Goal: Transaction & Acquisition: Purchase product/service

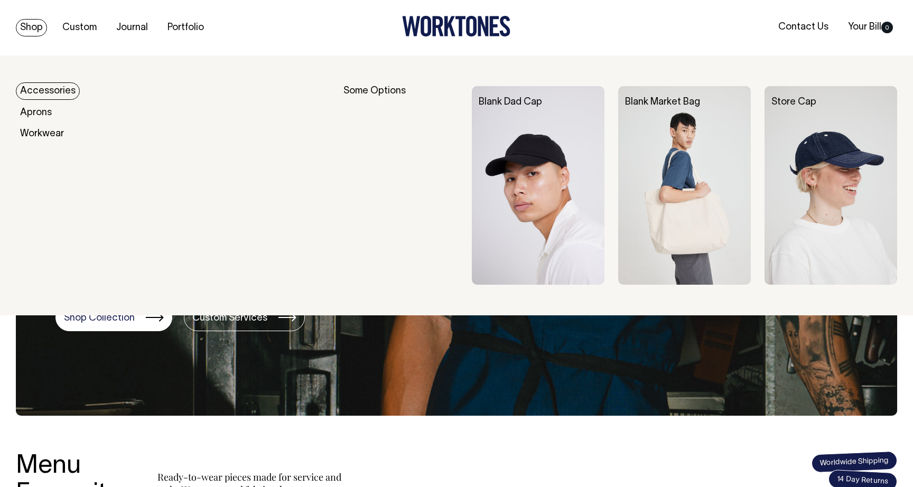
click at [37, 29] on link "Shop" at bounding box center [31, 27] width 31 height 17
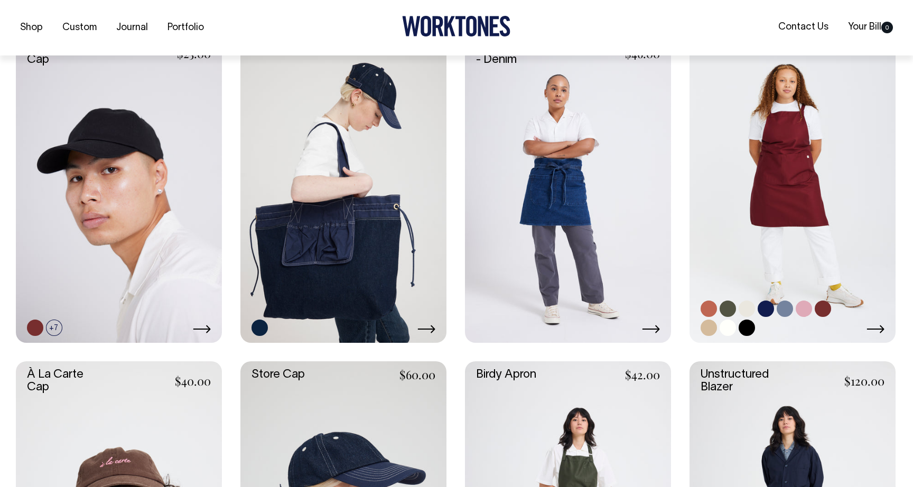
scroll to position [279, 0]
